Goal: Task Accomplishment & Management: Use online tool/utility

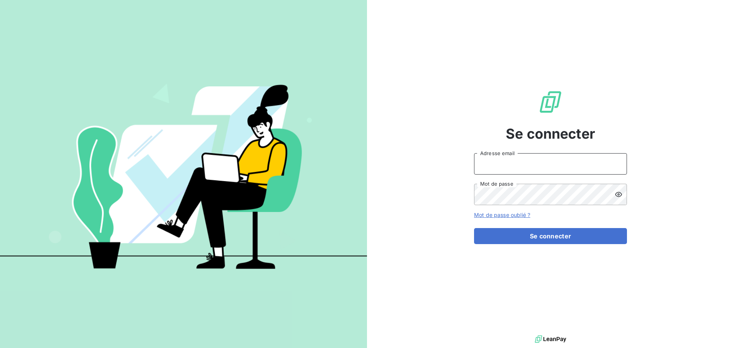
type input "[EMAIL_ADDRESS][DOMAIN_NAME]"
click at [535, 170] on input "[EMAIL_ADDRESS][DOMAIN_NAME]" at bounding box center [550, 163] width 153 height 21
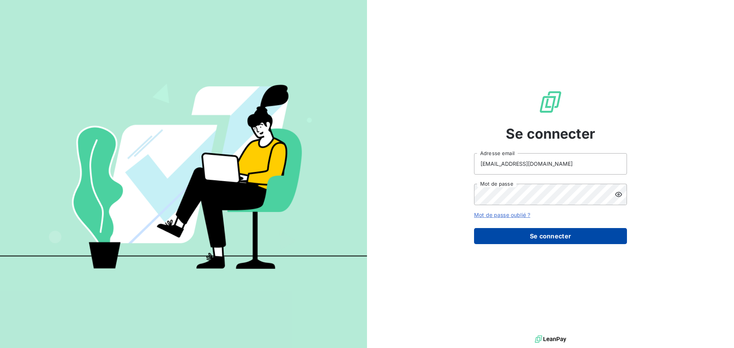
click at [487, 236] on button "Se connecter" at bounding box center [550, 236] width 153 height 16
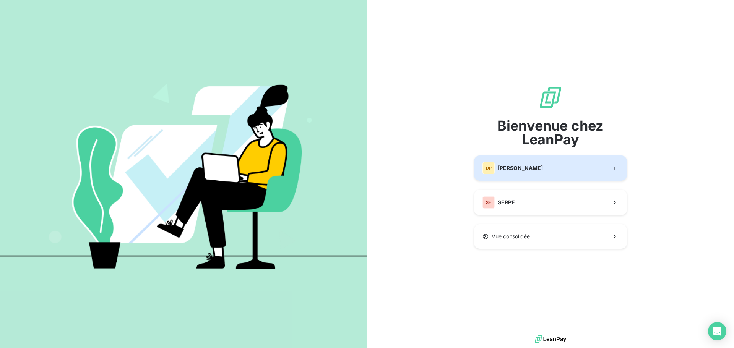
click at [526, 169] on span "[PERSON_NAME]" at bounding box center [520, 168] width 45 height 8
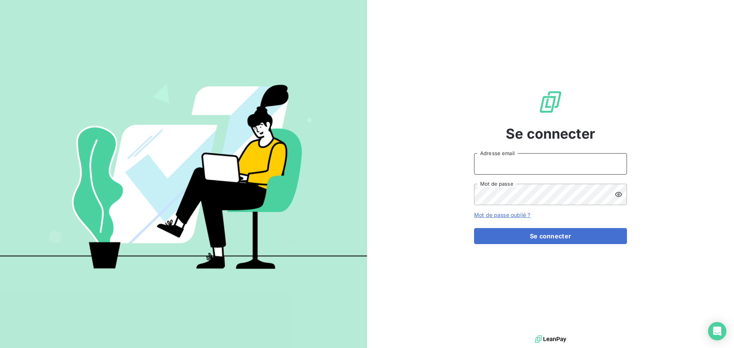
type input "[EMAIL_ADDRESS][DOMAIN_NAME]"
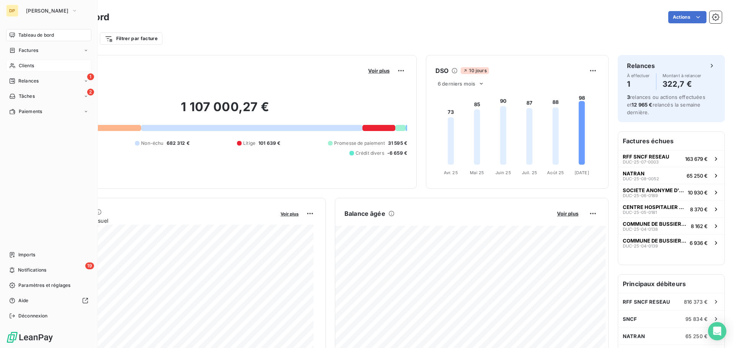
click at [31, 67] on span "Clients" at bounding box center [26, 65] width 15 height 7
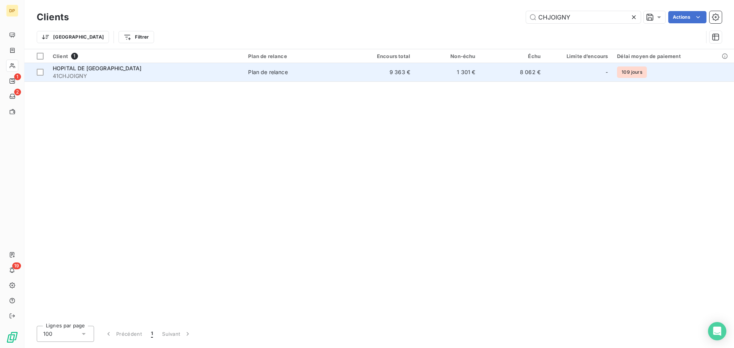
type input "CHJOIGNY"
click at [337, 71] on span "Plan de relance" at bounding box center [296, 72] width 97 height 8
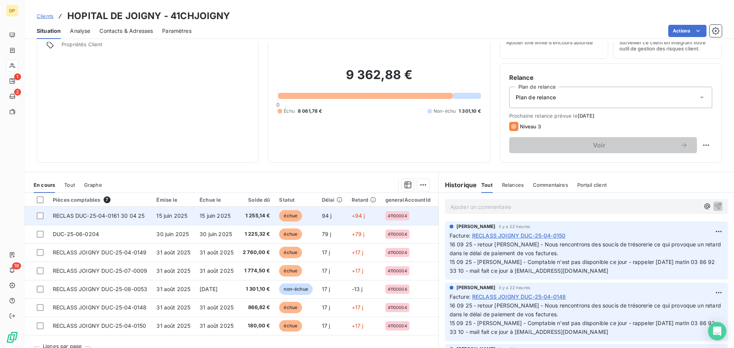
scroll to position [52, 0]
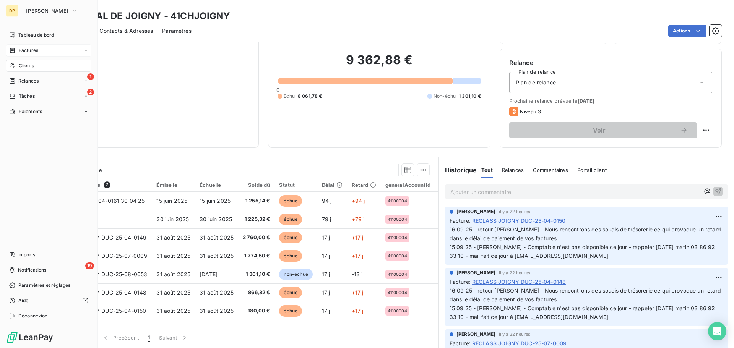
click at [27, 50] on span "Factures" at bounding box center [28, 50] width 19 height 7
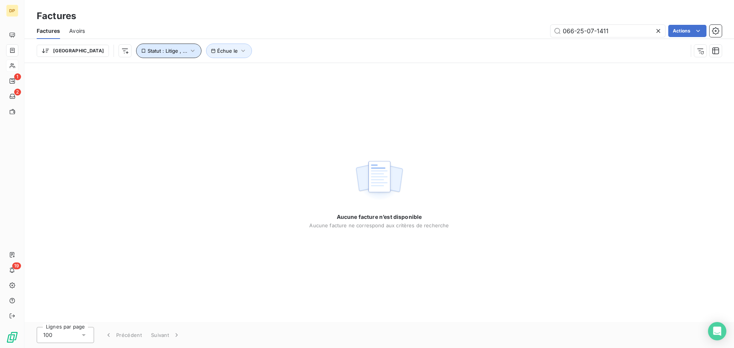
click at [148, 49] on span "Statut : Litige , ..." at bounding box center [168, 51] width 40 height 6
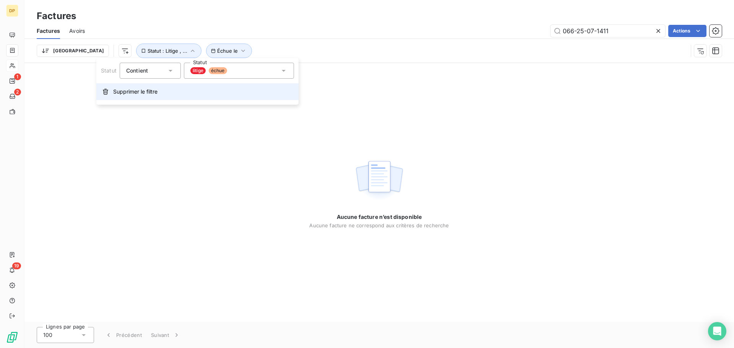
click at [159, 98] on button "Supprimer le filtre" at bounding box center [197, 91] width 202 height 17
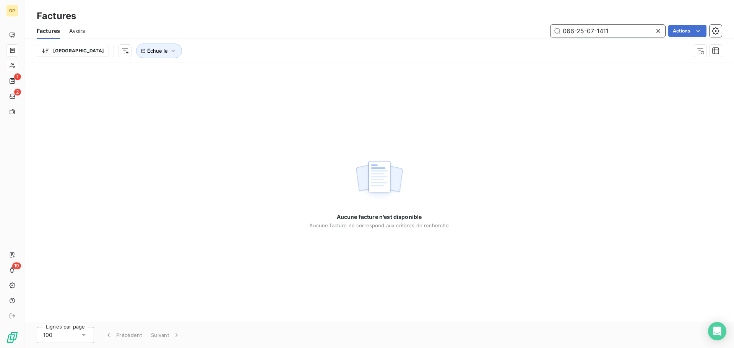
click at [612, 33] on input "066-25-07-1411" at bounding box center [607, 31] width 115 height 12
click at [656, 31] on icon at bounding box center [658, 31] width 8 height 8
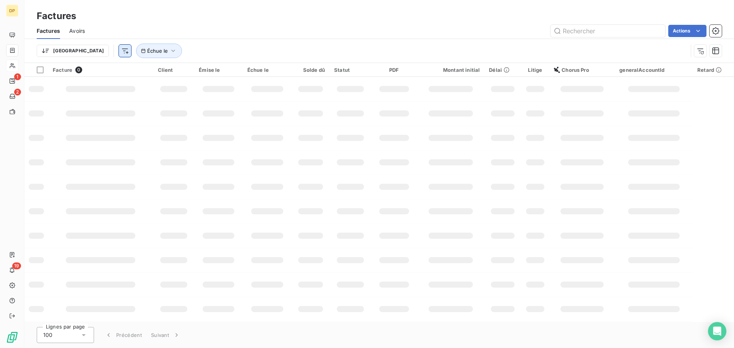
click at [85, 53] on html "DP 1 2 19 Factures Factures Avoirs Actions Trier Échue le Facture 0 Client Émis…" at bounding box center [367, 174] width 734 height 348
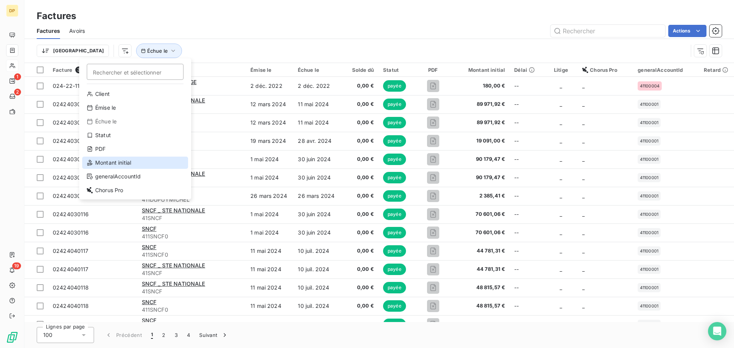
click at [118, 159] on div "Montant initial" at bounding box center [135, 163] width 106 height 12
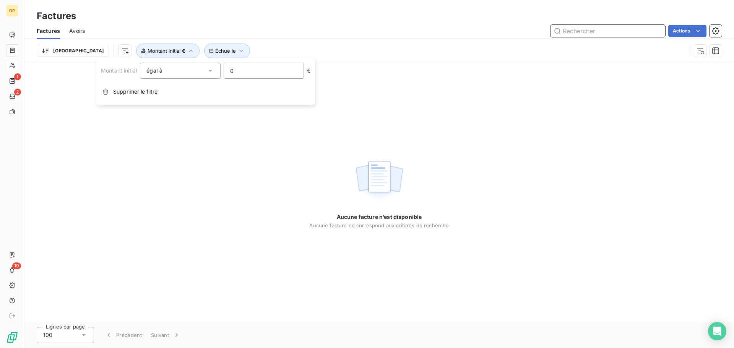
click at [595, 29] on input "text" at bounding box center [607, 31] width 115 height 12
click at [204, 52] on button "Échue le" at bounding box center [227, 51] width 46 height 15
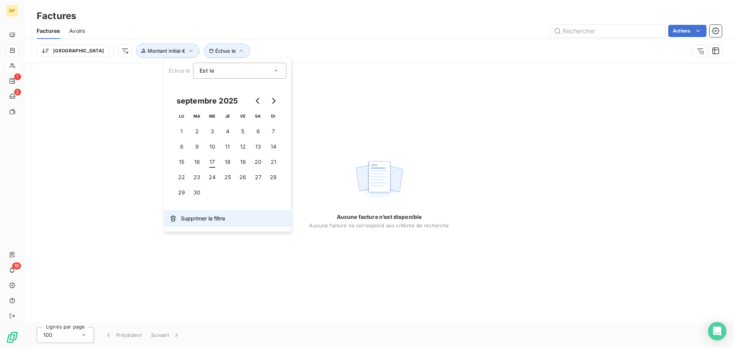
click at [194, 216] on span "Supprimer le filtre" at bounding box center [203, 219] width 44 height 8
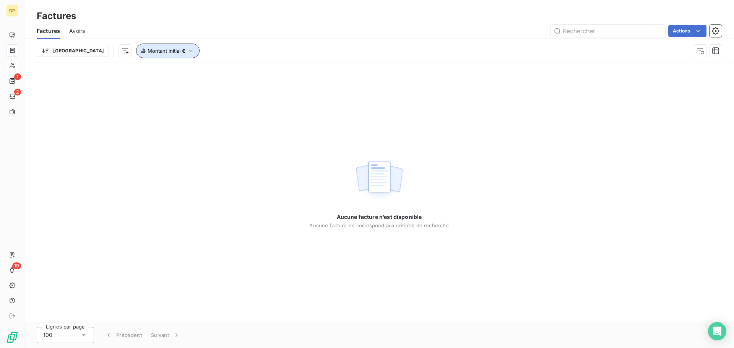
click at [145, 45] on button "Montant initial €" at bounding box center [167, 51] width 63 height 15
drag, startPoint x: 257, startPoint y: 76, endPoint x: 216, endPoint y: 68, distance: 42.4
click at [217, 68] on div "Montant initial égal à eq 0 €" at bounding box center [205, 71] width 209 height 16
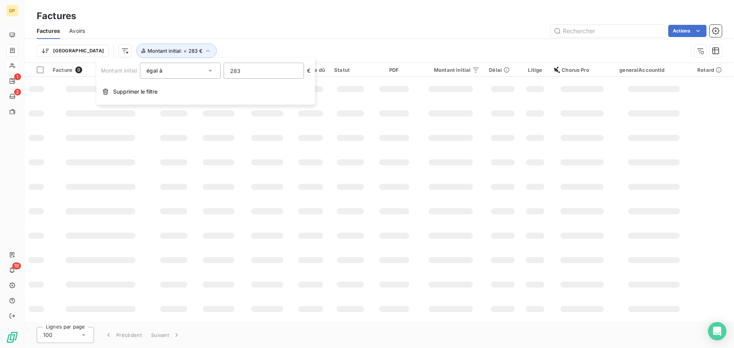
type input "2832"
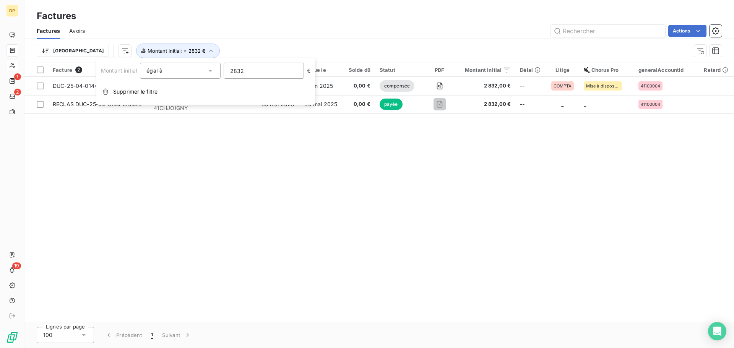
click at [160, 235] on div "Facture 2 Client Émise le Échue le Solde dû Statut PDF Montant initial Délai Li…" at bounding box center [378, 192] width 709 height 259
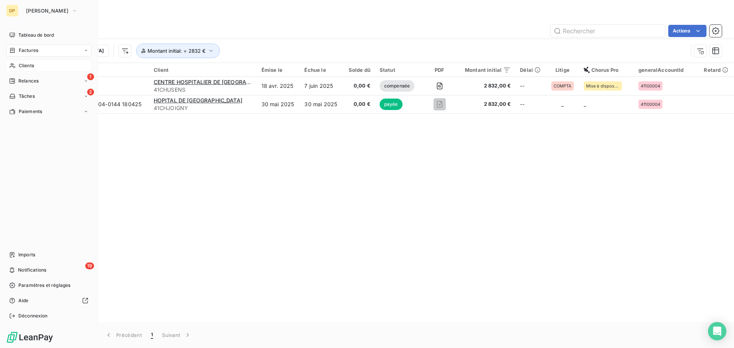
click at [10, 63] on icon at bounding box center [12, 66] width 6 height 6
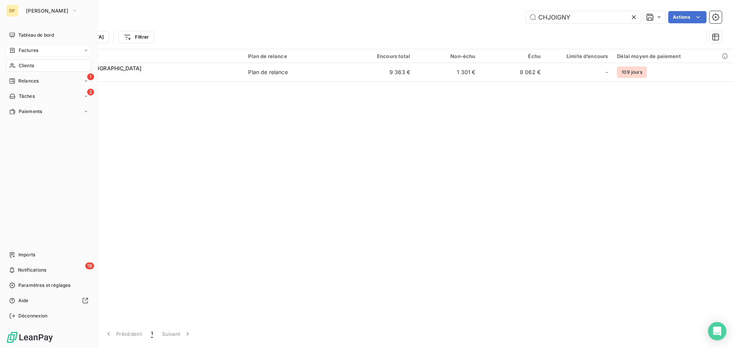
click at [21, 51] on span "Factures" at bounding box center [28, 50] width 19 height 7
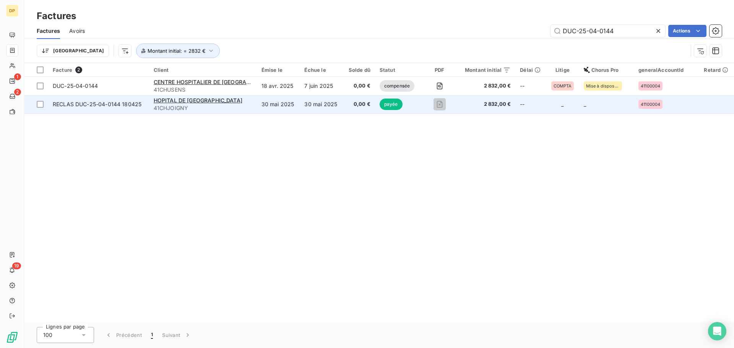
type input "DUC-25-04-0144"
click at [240, 109] on span "41CHJOIGNY" at bounding box center [203, 108] width 99 height 8
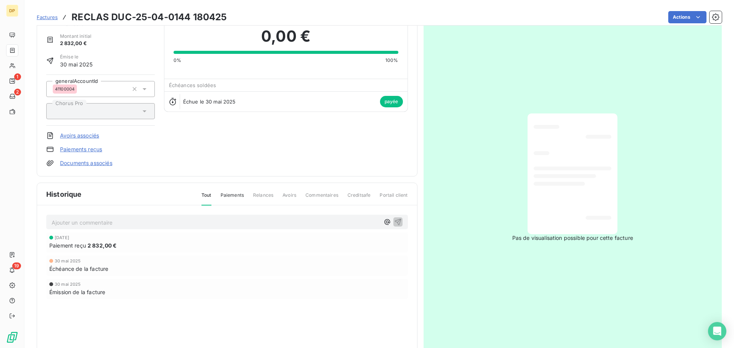
scroll to position [53, 0]
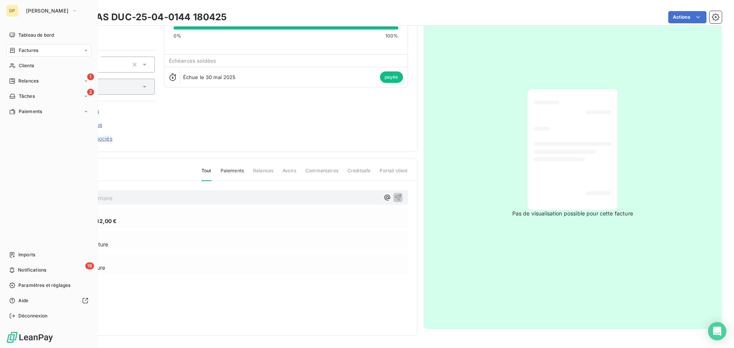
click at [26, 52] on span "Factures" at bounding box center [28, 50] width 19 height 7
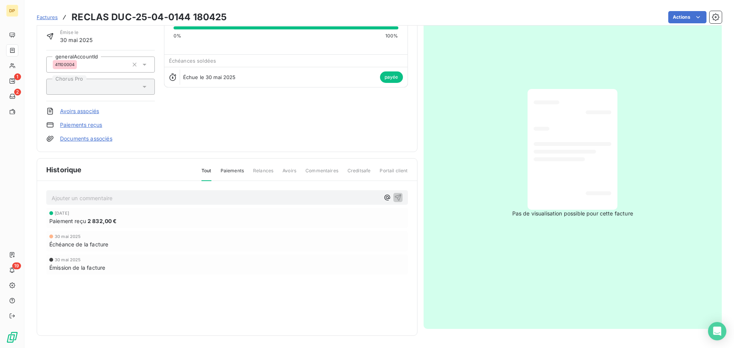
click at [193, 130] on div "HOPITAL DE JOIGNY 41CHJOIGNY Montant initial 2 832,00 € Émise le [DATE] general…" at bounding box center [227, 65] width 362 height 156
click at [289, 125] on div "HOPITAL DE JOIGNY 41CHJOIGNY Montant initial 2 832,00 € Émise le [DATE] general…" at bounding box center [227, 65] width 362 height 156
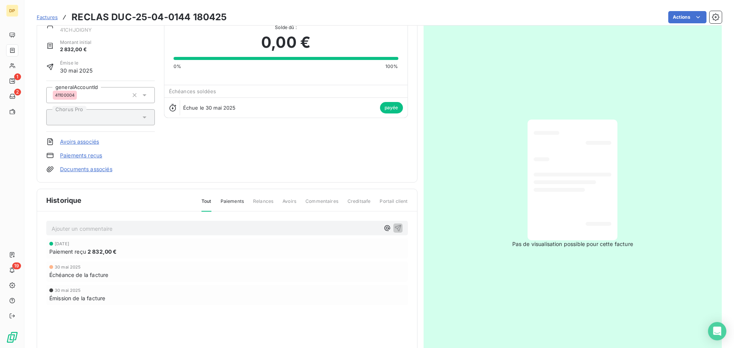
scroll to position [0, 0]
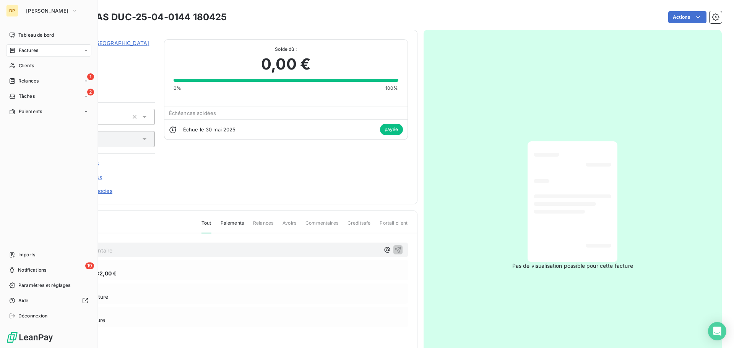
click at [19, 49] on span "Factures" at bounding box center [28, 50] width 19 height 7
click at [24, 66] on span "Factures" at bounding box center [27, 65] width 19 height 7
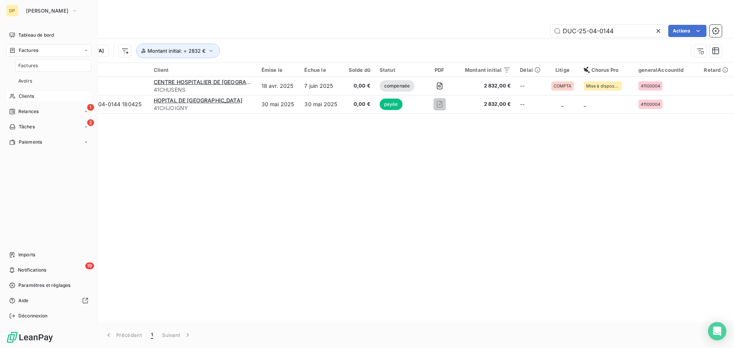
click at [22, 91] on div "Clients" at bounding box center [48, 96] width 85 height 12
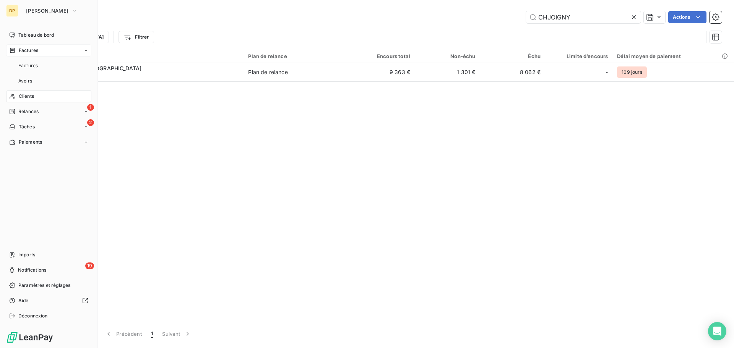
click at [41, 49] on div "Factures" at bounding box center [48, 50] width 85 height 12
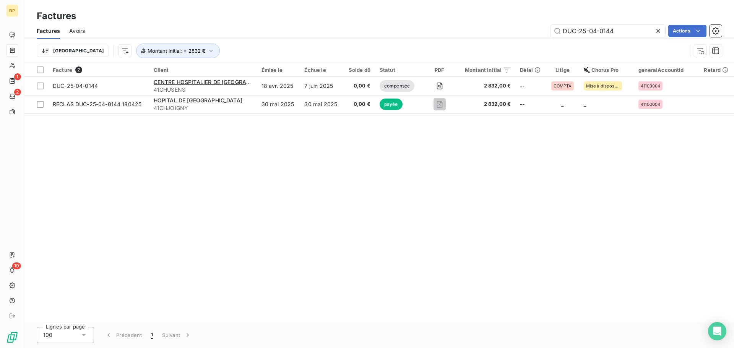
click at [659, 31] on icon at bounding box center [658, 31] width 4 height 4
click at [162, 49] on span "Montant initial : = 2832 €" at bounding box center [177, 51] width 58 height 6
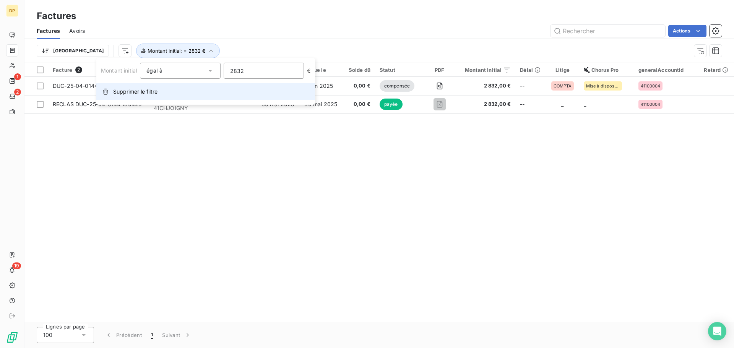
click at [176, 90] on button "Supprimer le filtre" at bounding box center [205, 91] width 219 height 17
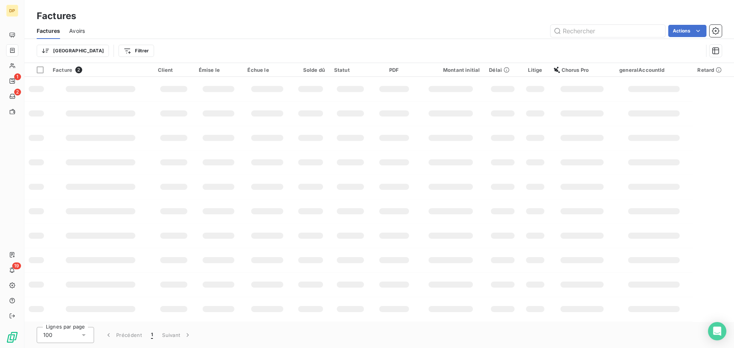
click at [240, 45] on div "Trier Filtrer" at bounding box center [370, 51] width 666 height 15
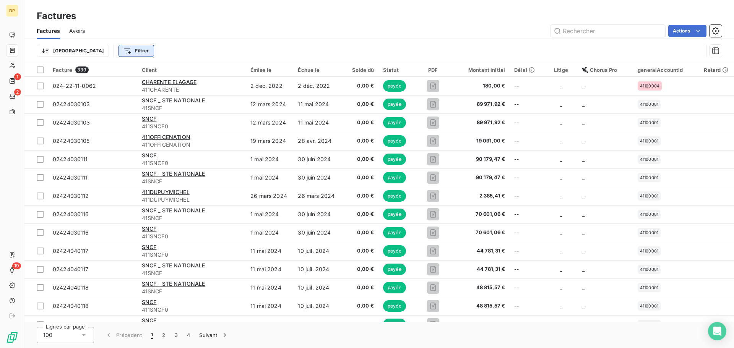
click at [99, 55] on html "DP 1 2 19 Factures Factures Avoirs Actions Trier Filtrer Facture 339 Client Émi…" at bounding box center [367, 174] width 734 height 348
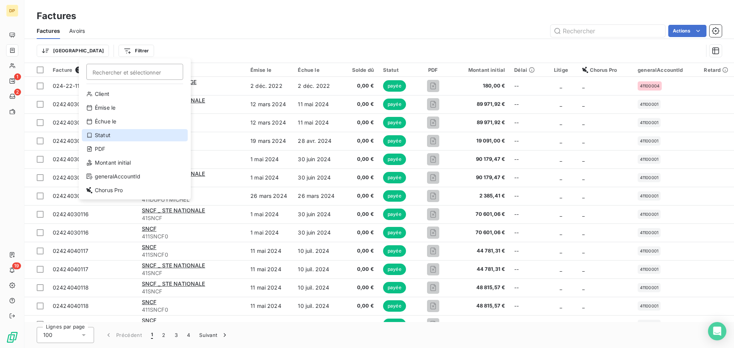
click at [121, 131] on div "Statut" at bounding box center [135, 135] width 106 height 12
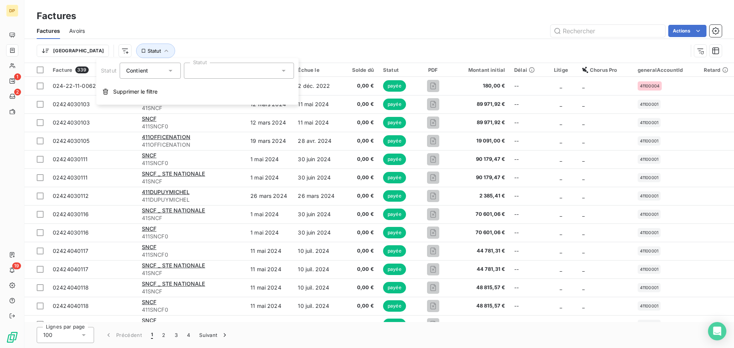
click at [221, 74] on div at bounding box center [239, 71] width 110 height 16
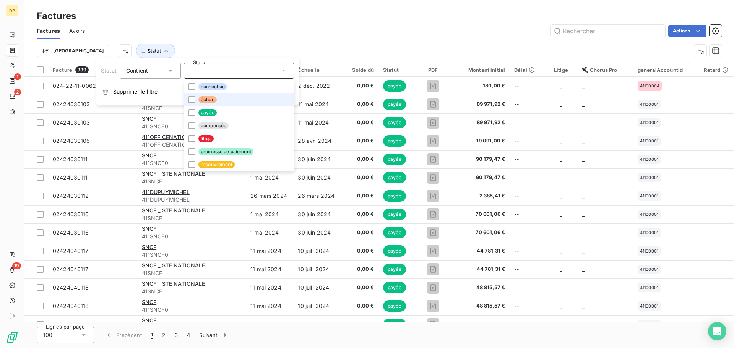
click at [220, 102] on li "échue" at bounding box center [239, 99] width 110 height 13
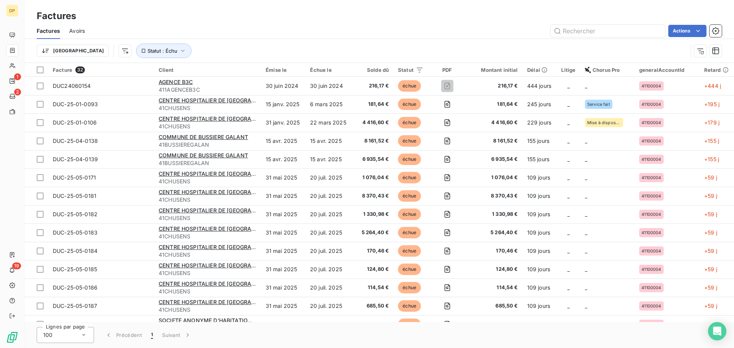
click at [269, 34] on div "Actions" at bounding box center [408, 31] width 628 height 12
click at [148, 50] on span "Statut : Échu" at bounding box center [163, 51] width 30 height 6
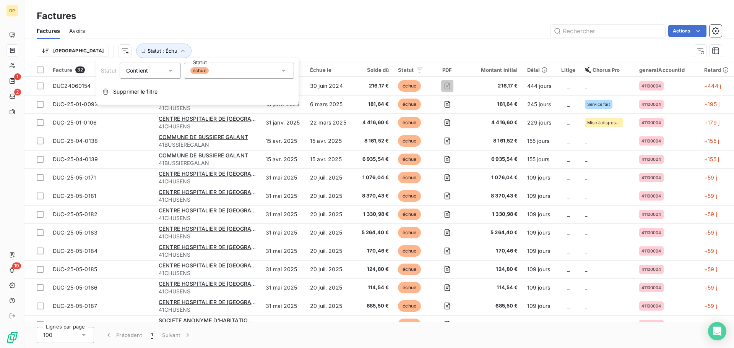
click at [207, 71] on span "échue" at bounding box center [199, 70] width 18 height 7
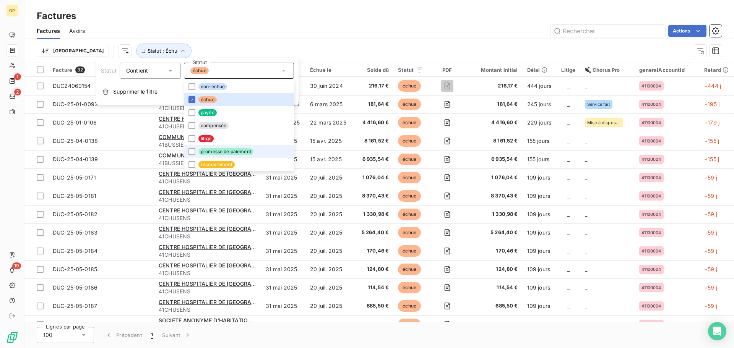
click at [223, 151] on span "promesse de paiement" at bounding box center [225, 151] width 55 height 7
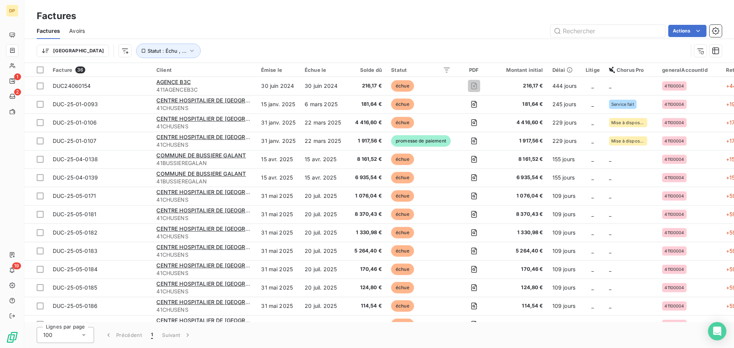
click at [253, 32] on div "Actions" at bounding box center [408, 31] width 628 height 12
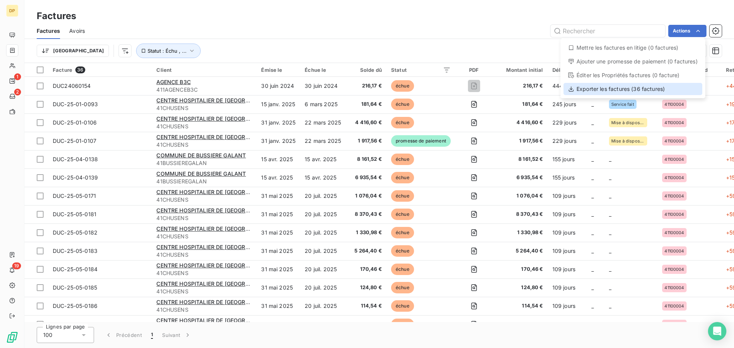
click at [649, 90] on div "Exporter les factures (36 factures)" at bounding box center [632, 89] width 139 height 12
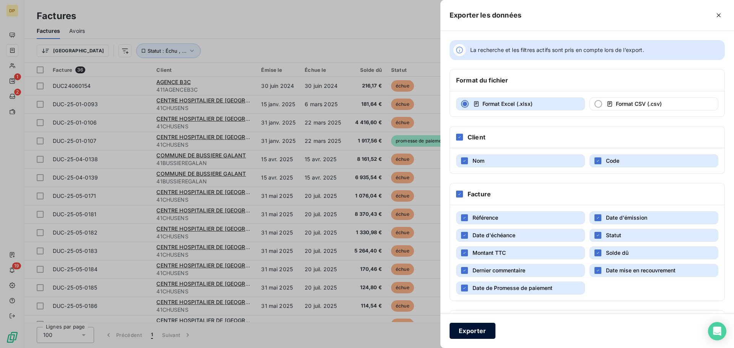
click at [466, 328] on button "Exporter" at bounding box center [472, 331] width 46 height 16
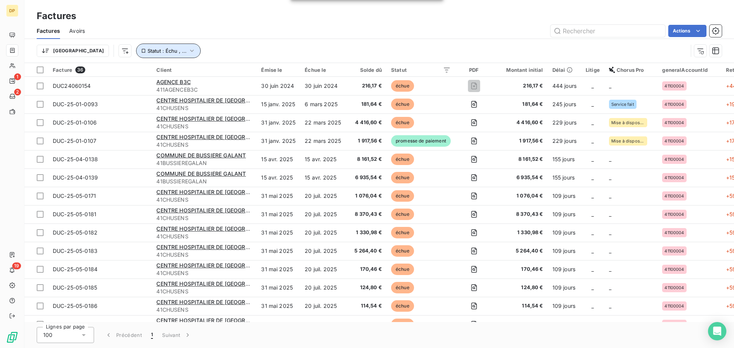
click at [144, 45] on button "Statut : Échu , ..." at bounding box center [168, 51] width 65 height 15
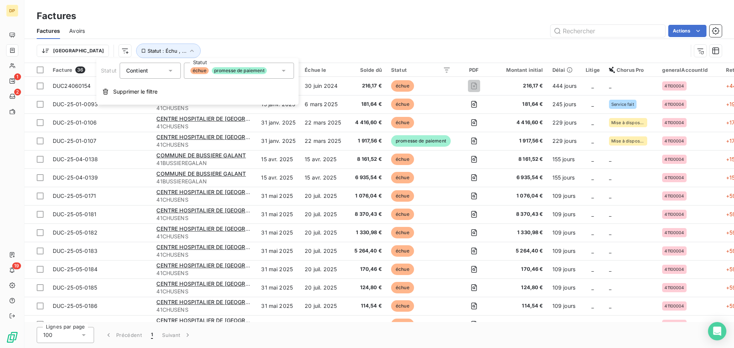
click at [211, 68] on div "échue promesse de paiement" at bounding box center [228, 70] width 76 height 7
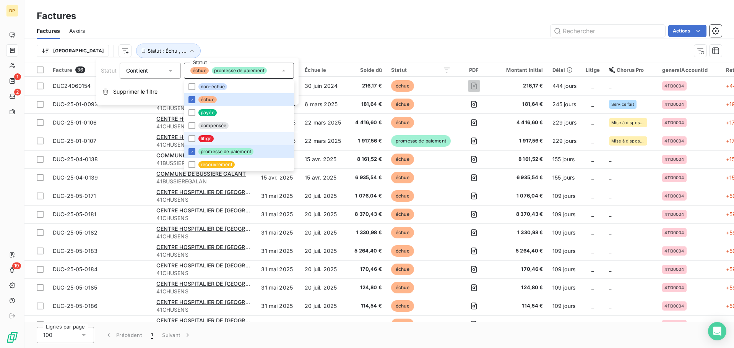
click at [214, 134] on li "litige" at bounding box center [239, 138] width 110 height 13
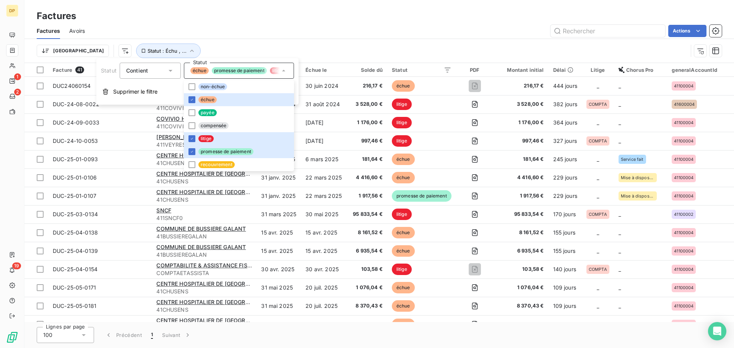
click at [295, 32] on div "Actions" at bounding box center [408, 31] width 628 height 12
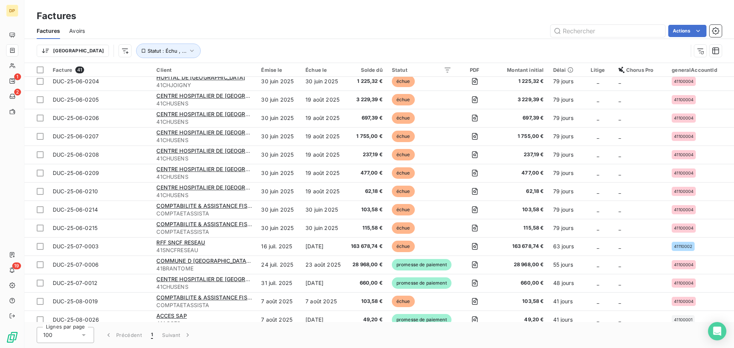
scroll to position [510, 0]
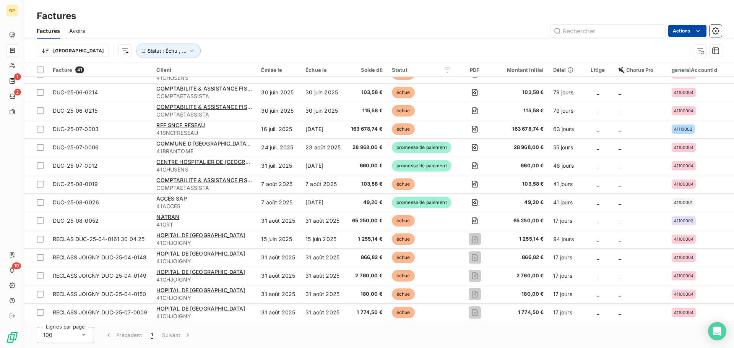
click at [686, 29] on html "DP 1 2 19 Factures Factures Avoirs Actions Trier Statut : Échu , ... Facture 41…" at bounding box center [367, 174] width 734 height 348
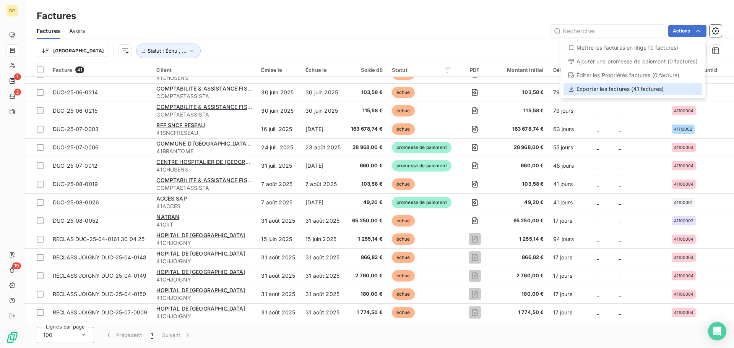
click at [622, 91] on div "Exporter les factures (41 factures)" at bounding box center [632, 89] width 139 height 12
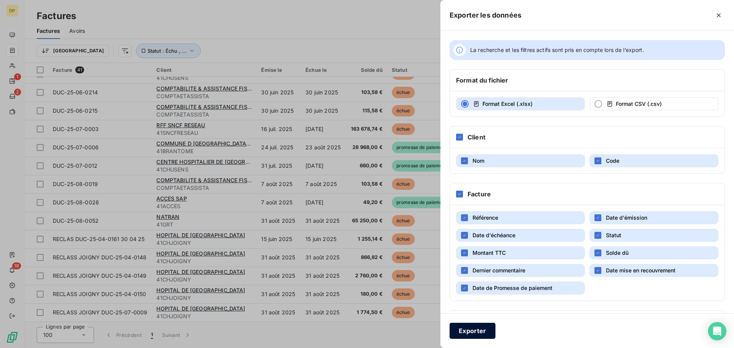
click at [475, 333] on button "Exporter" at bounding box center [472, 331] width 46 height 16
